Goal: Task Accomplishment & Management: Manage account settings

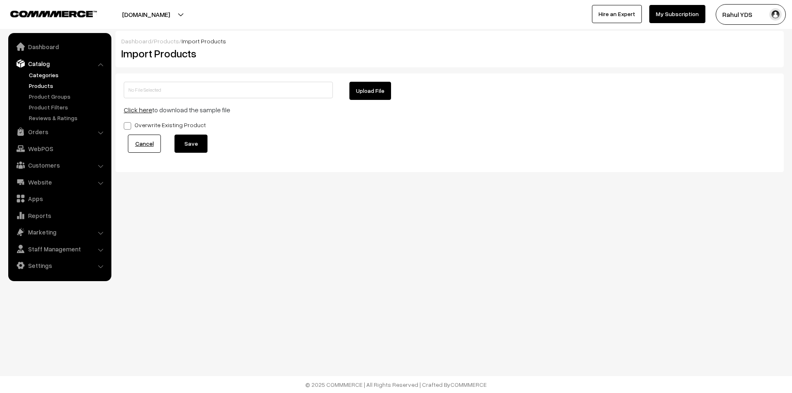
click at [46, 76] on link "Categories" at bounding box center [68, 75] width 82 height 9
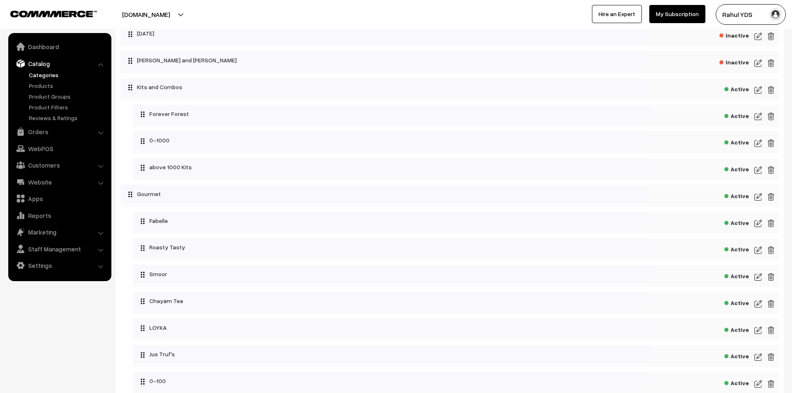
scroll to position [3550, 0]
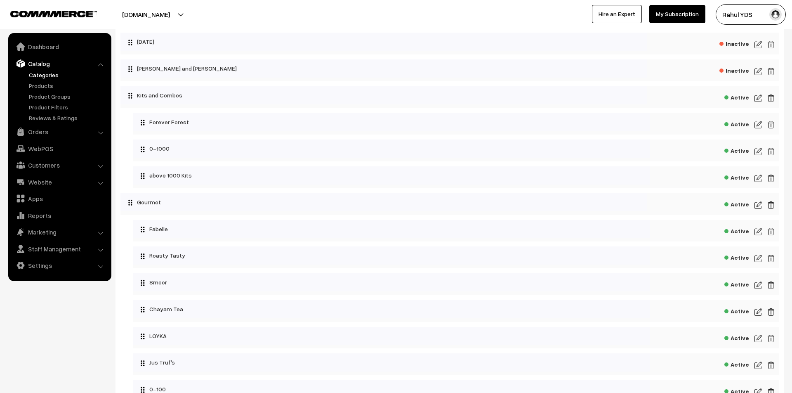
click at [762, 103] on img at bounding box center [758, 98] width 7 height 10
click at [760, 103] on img at bounding box center [758, 98] width 7 height 10
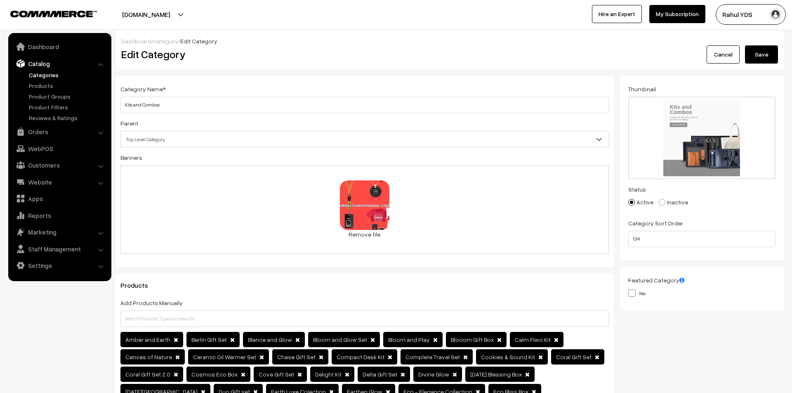
click at [762, 59] on button "Save" at bounding box center [761, 54] width 33 height 18
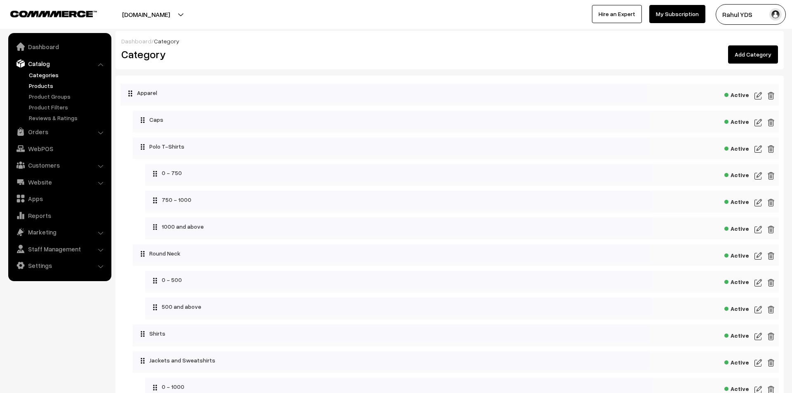
click at [40, 88] on link "Products" at bounding box center [68, 85] width 82 height 9
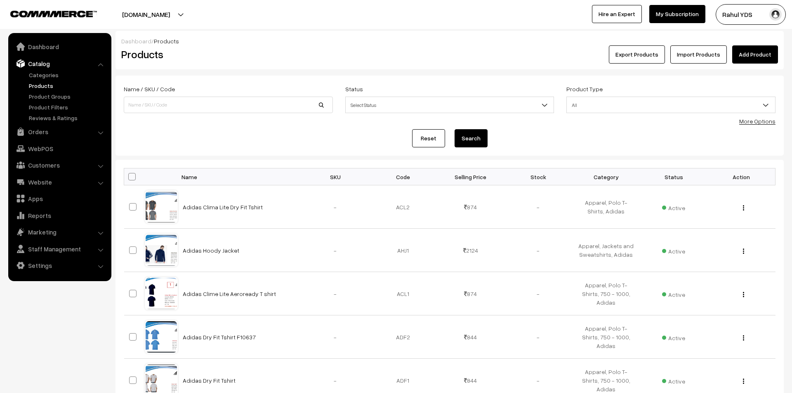
click at [755, 121] on link "More Options" at bounding box center [757, 121] width 36 height 7
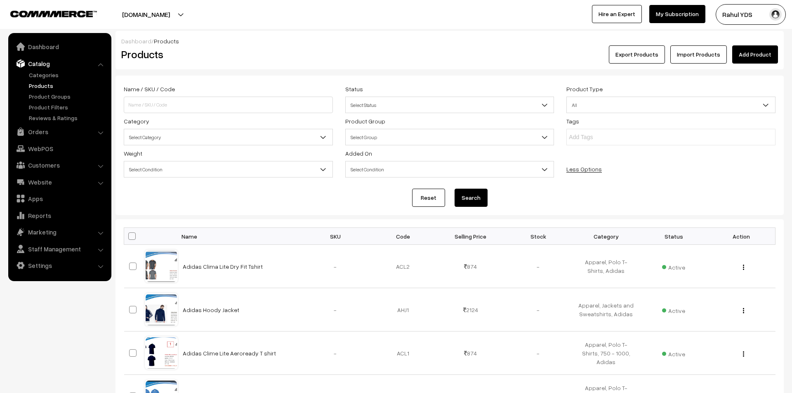
click at [207, 145] on div "Category Select Category Apparel Apparel > Caps Apparel > Polo T-Shirts Apparel…" at bounding box center [229, 130] width 222 height 29
click at [222, 140] on span "Select Category" at bounding box center [228, 137] width 208 height 14
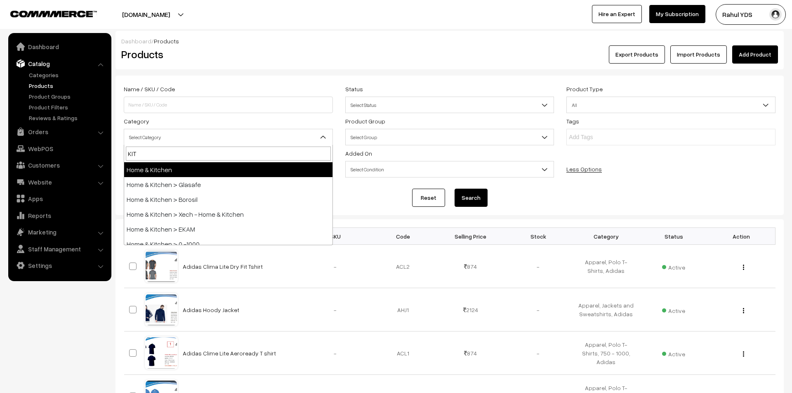
type input "KITS"
select select "28"
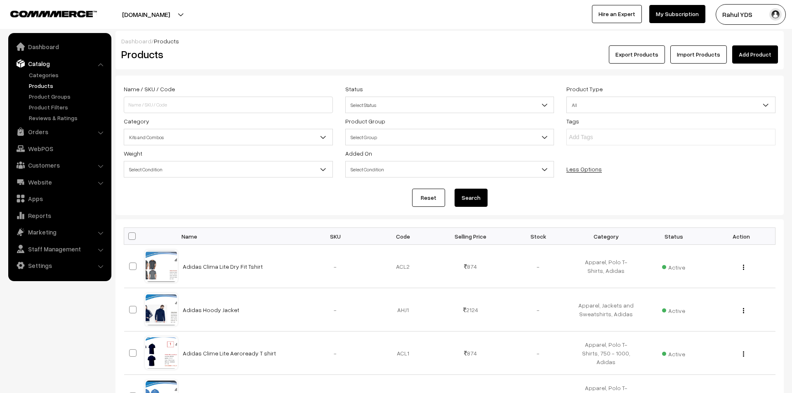
click at [473, 197] on button "Search" at bounding box center [471, 198] width 33 height 18
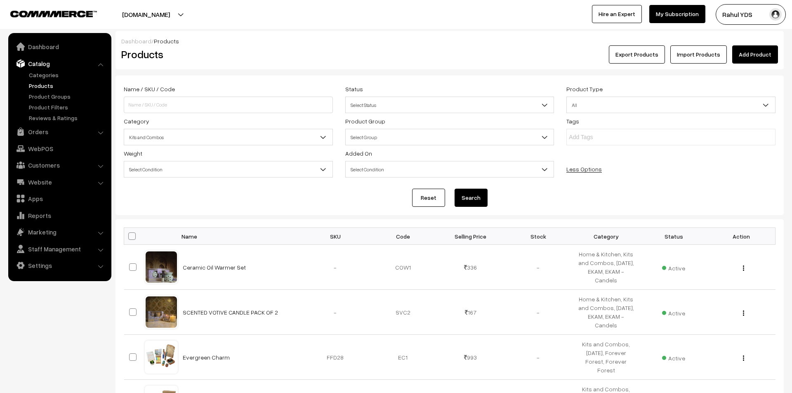
click at [419, 111] on span "Select Status" at bounding box center [450, 105] width 208 height 14
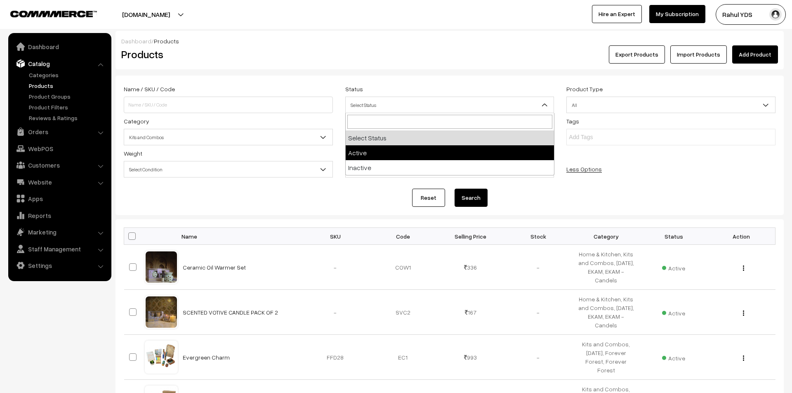
select select "active"
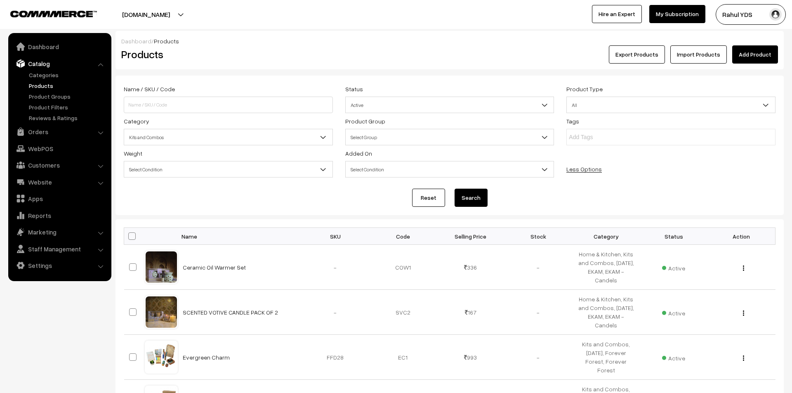
click at [457, 199] on button "Search" at bounding box center [471, 198] width 33 height 18
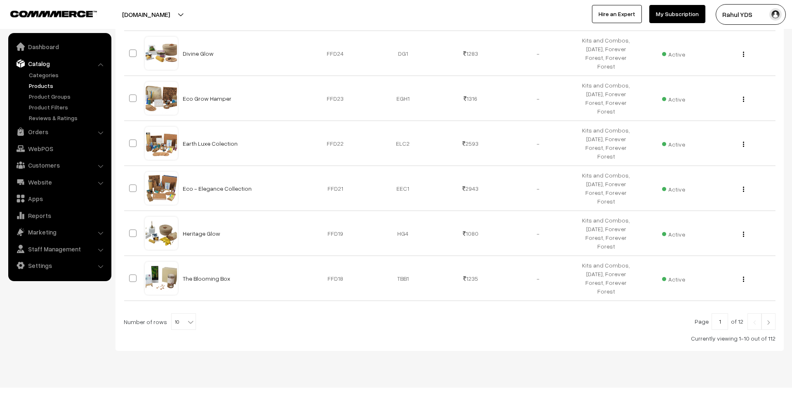
click at [177, 314] on span "10" at bounding box center [184, 322] width 24 height 17
select select "100"
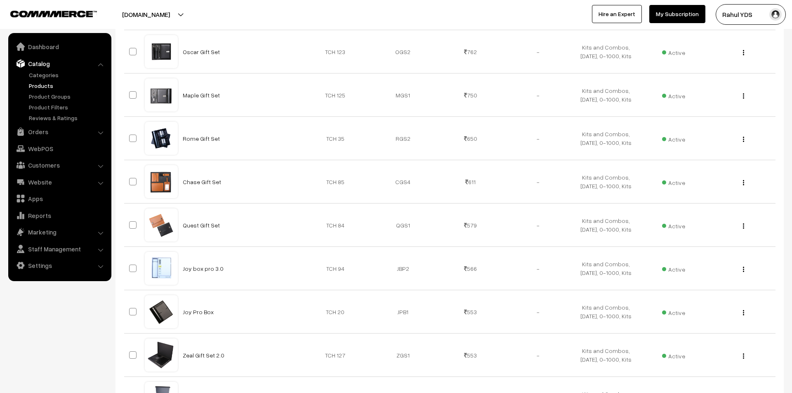
scroll to position [4342, 0]
